Goal: Answer question/provide support: Share knowledge or assist other users

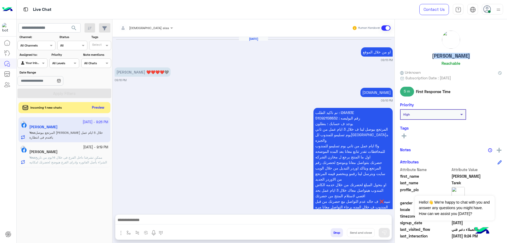
scroll to position [640, 0]
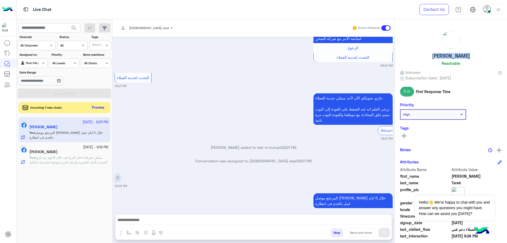
click at [100, 107] on button "Preview" at bounding box center [98, 107] width 16 height 7
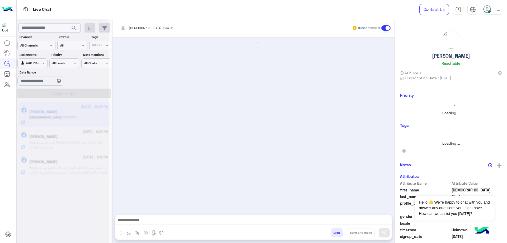
scroll to position [536, 0]
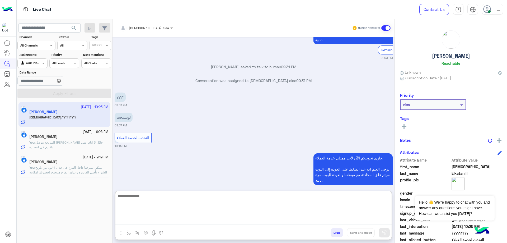
click at [159, 218] on textarea at bounding box center [253, 209] width 276 height 32
type textarea "**********"
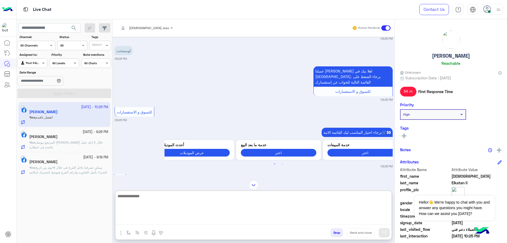
scroll to position [874, 0]
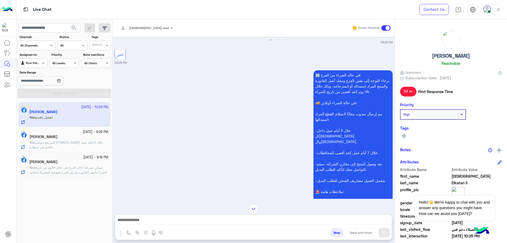
drag, startPoint x: 417, startPoint y: 56, endPoint x: 472, endPoint y: 59, distance: 55.3
click at [472, 59] on div "[PERSON_NAME] II Reachable" at bounding box center [451, 48] width 102 height 37
copy h5 "[PERSON_NAME]"
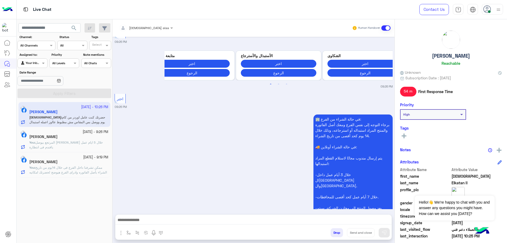
scroll to position [1191, 0]
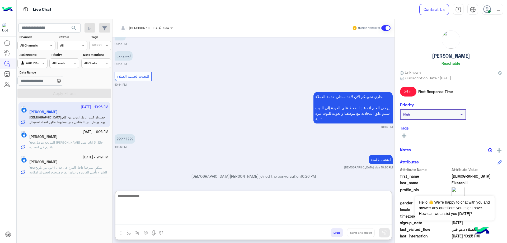
click at [197, 218] on textarea at bounding box center [253, 209] width 276 height 32
type textarea "**********"
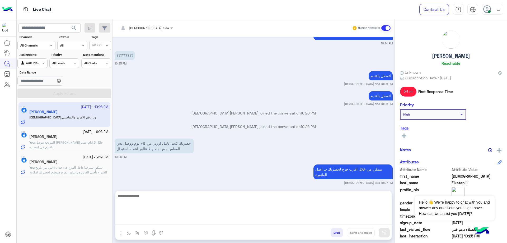
scroll to position [1389, 0]
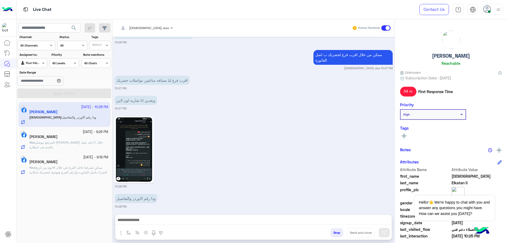
click at [137, 142] on img at bounding box center [134, 149] width 36 height 64
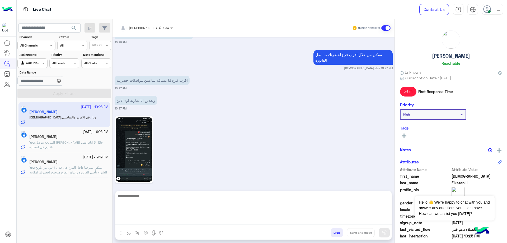
click at [191, 217] on textarea at bounding box center [253, 209] width 276 height 32
type textarea "**********"
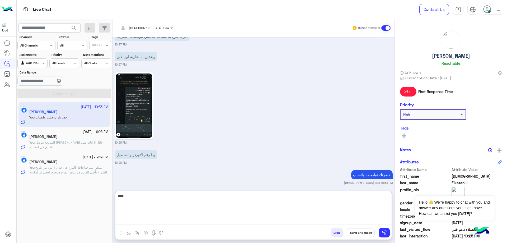
type textarea "*****"
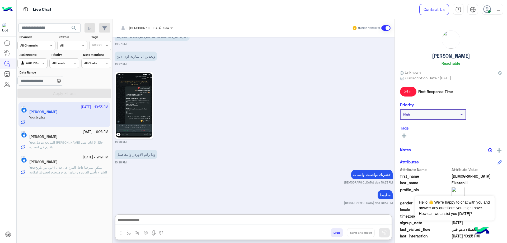
click at [140, 80] on img at bounding box center [134, 105] width 36 height 64
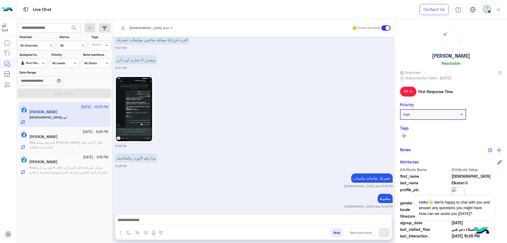
scroll to position [1450, 0]
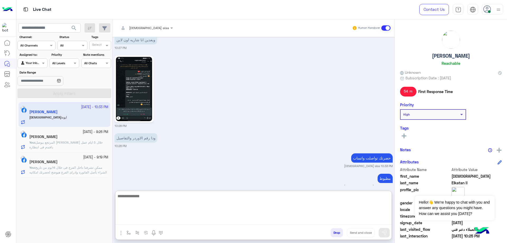
click at [169, 219] on textarea at bounding box center [253, 209] width 276 height 32
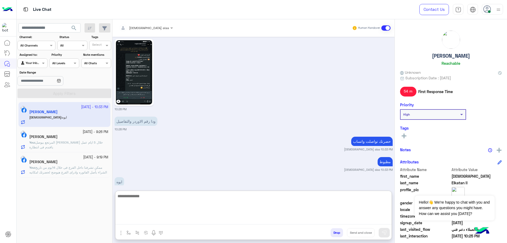
scroll to position [1474, 0]
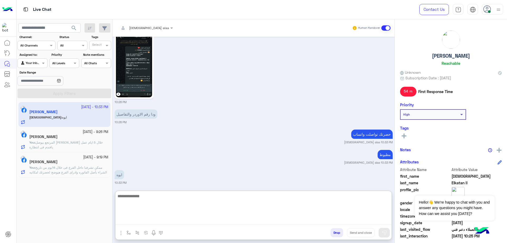
click at [170, 197] on textarea at bounding box center [253, 209] width 276 height 32
type textarea "**********"
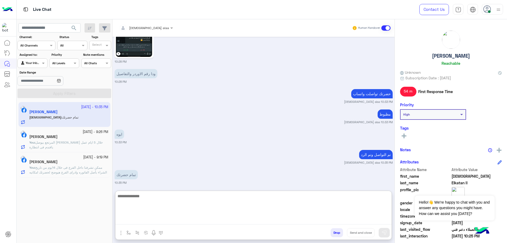
scroll to position [1540, 0]
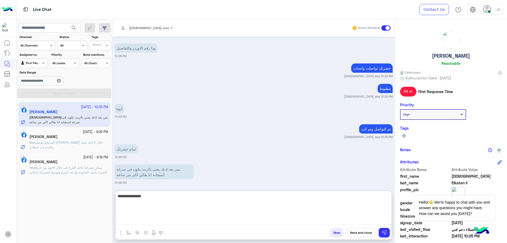
type textarea "**********"
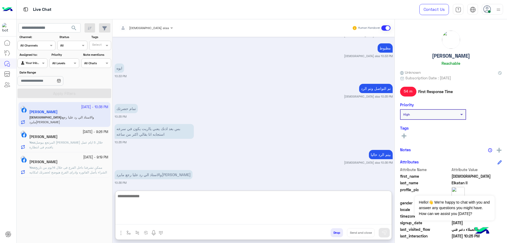
scroll to position [1600, 0]
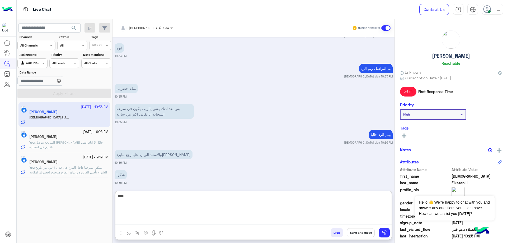
type textarea "****"
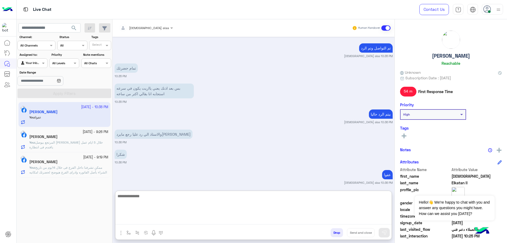
click at [279, 202] on textarea at bounding box center [253, 209] width 276 height 32
click at [322, 195] on textarea at bounding box center [253, 209] width 276 height 32
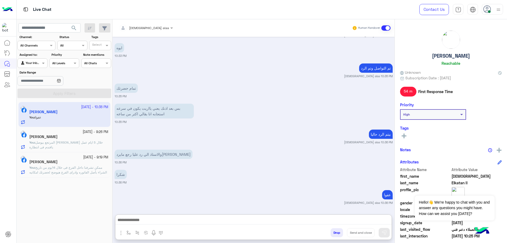
click at [337, 231] on button "Drop" at bounding box center [337, 232] width 12 height 9
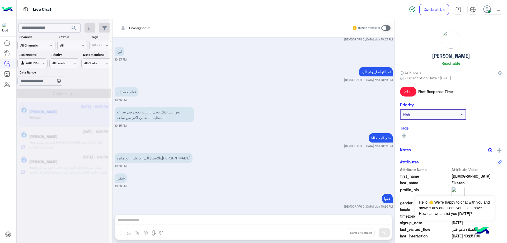
scroll to position [1610, 0]
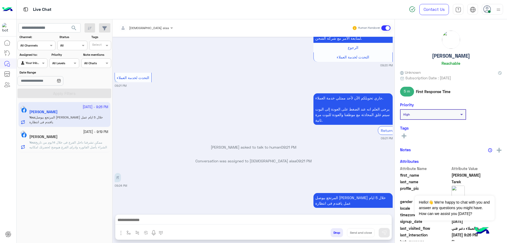
click at [337, 231] on button "Drop" at bounding box center [337, 232] width 12 height 9
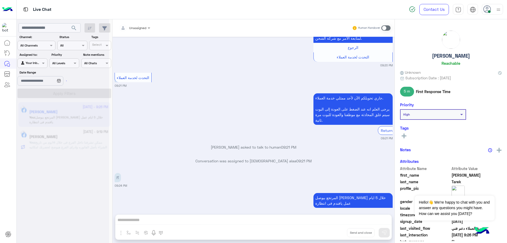
scroll to position [613, 0]
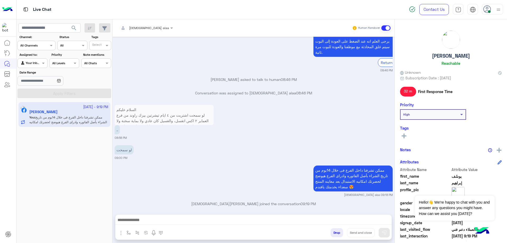
click at [337, 231] on button "Drop" at bounding box center [337, 232] width 12 height 9
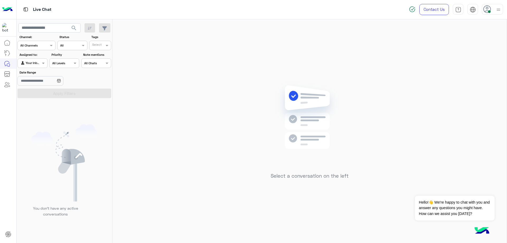
click at [487, 10] on icon at bounding box center [488, 9] width 8 height 8
click at [478, 77] on label "Offline" at bounding box center [471, 75] width 58 height 10
